Goal: Task Accomplishment & Management: Manage account settings

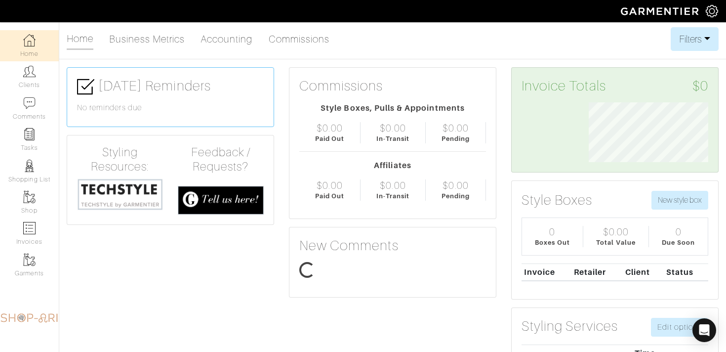
scroll to position [60, 134]
click at [39, 143] on link "Tasks" at bounding box center [29, 139] width 59 height 31
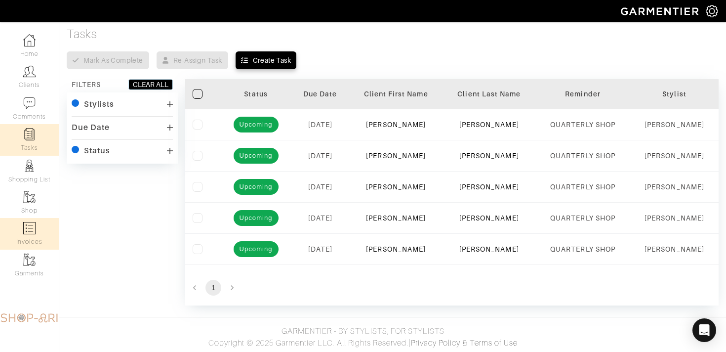
click at [21, 231] on link "Invoices" at bounding box center [29, 233] width 59 height 31
select select
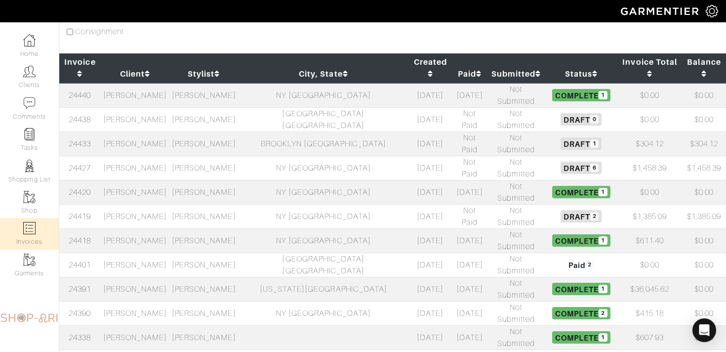
scroll to position [103, 0]
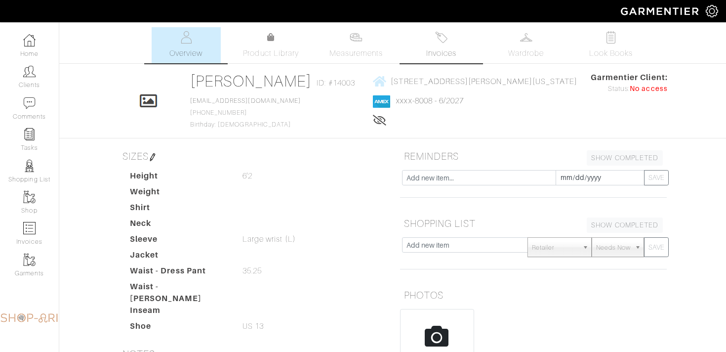
click at [440, 44] on link "Invoices" at bounding box center [441, 45] width 69 height 36
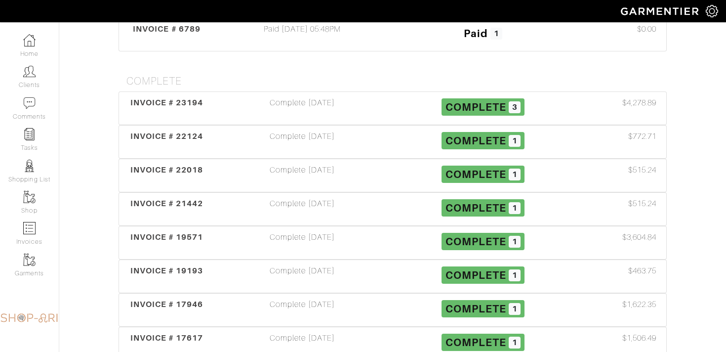
scroll to position [1495, 0]
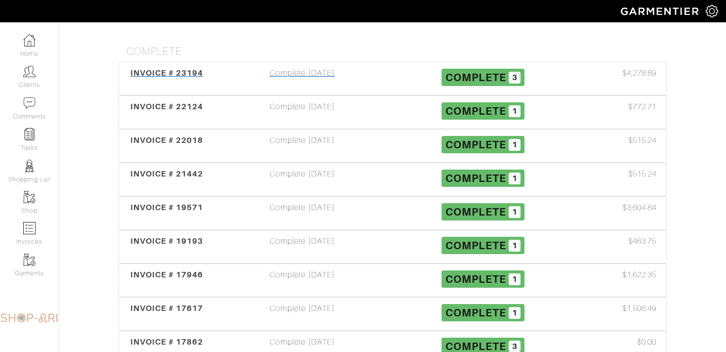
click at [411, 77] on h3 "Complete 3" at bounding box center [483, 76] width 166 height 19
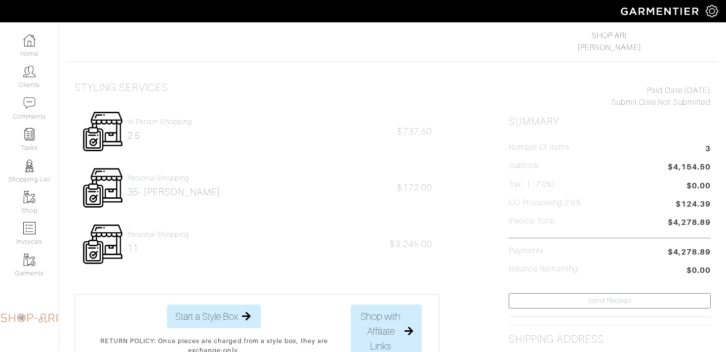
scroll to position [157, 0]
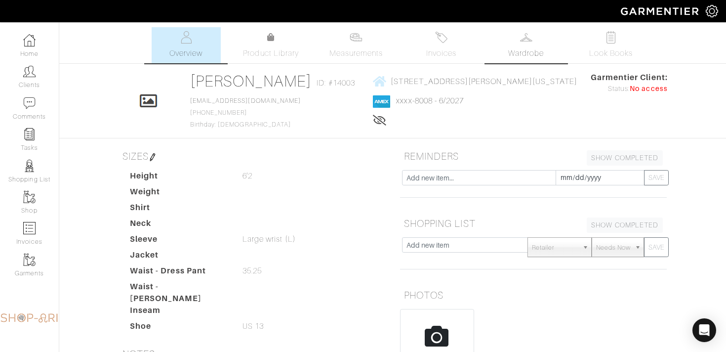
click at [534, 44] on link "Wardrobe" at bounding box center [526, 45] width 69 height 36
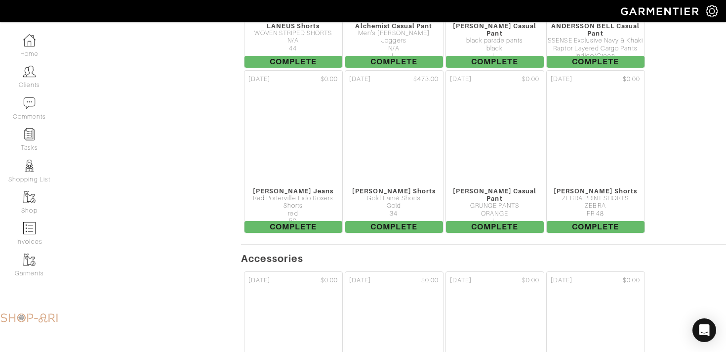
scroll to position [4352, 0]
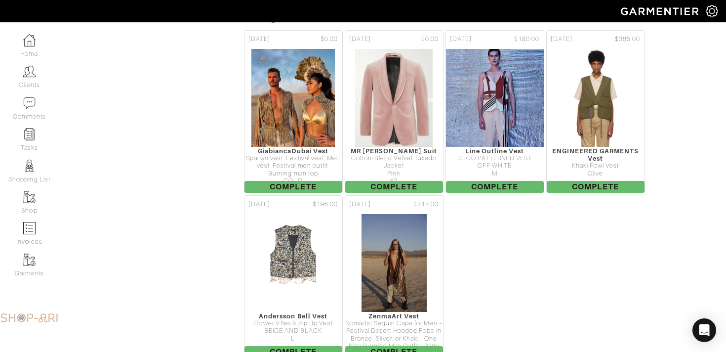
scroll to position [13378, 0]
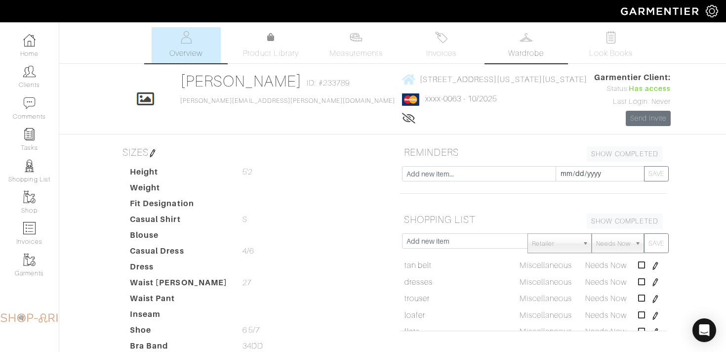
click at [507, 57] on link "Wardrobe" at bounding box center [526, 45] width 69 height 36
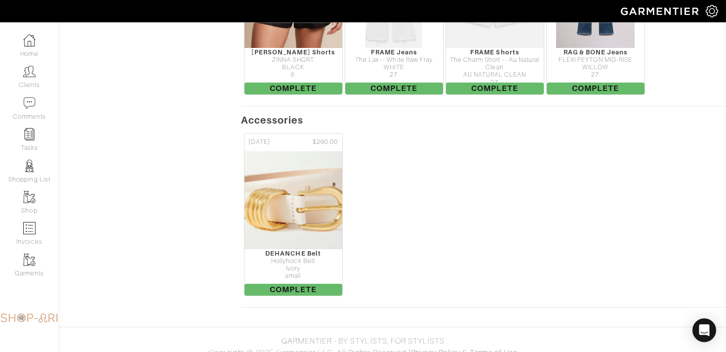
scroll to position [1185, 0]
